Goal: Task Accomplishment & Management: Manage account settings

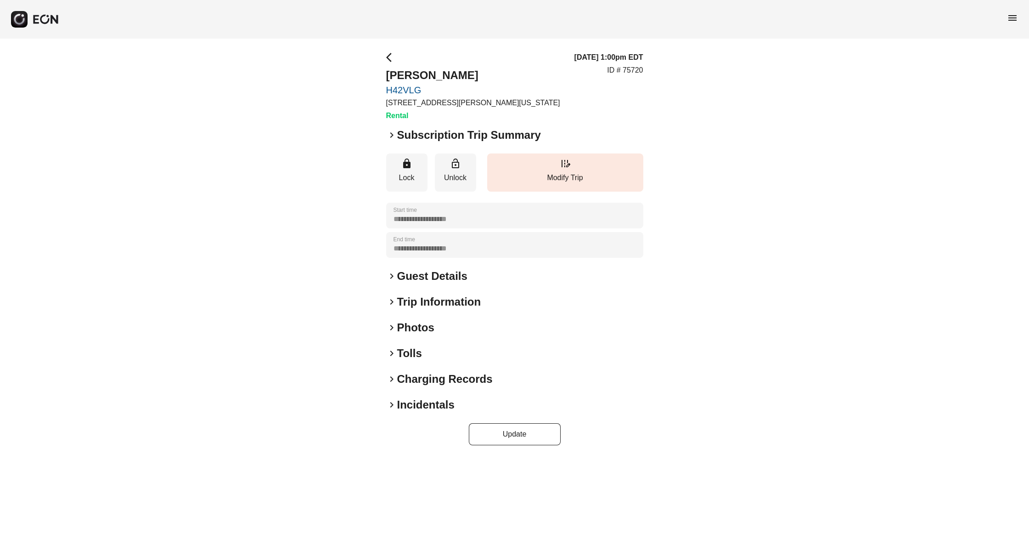
click at [415, 141] on h2 "Subscription Trip Summary" at bounding box center [469, 135] width 144 height 15
